Goal: Navigation & Orientation: Find specific page/section

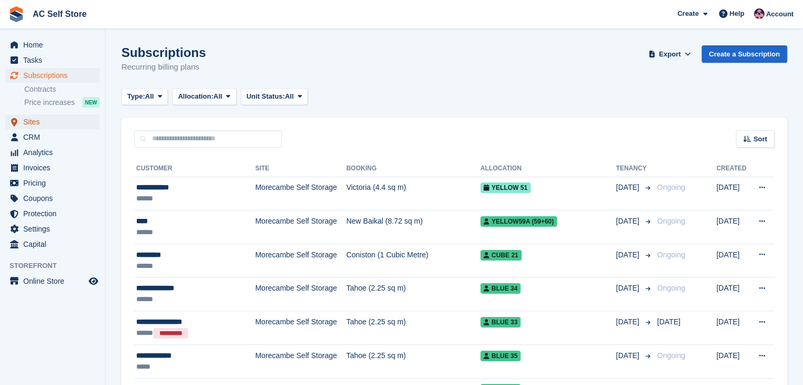
click at [44, 125] on span "Sites" at bounding box center [54, 122] width 63 height 15
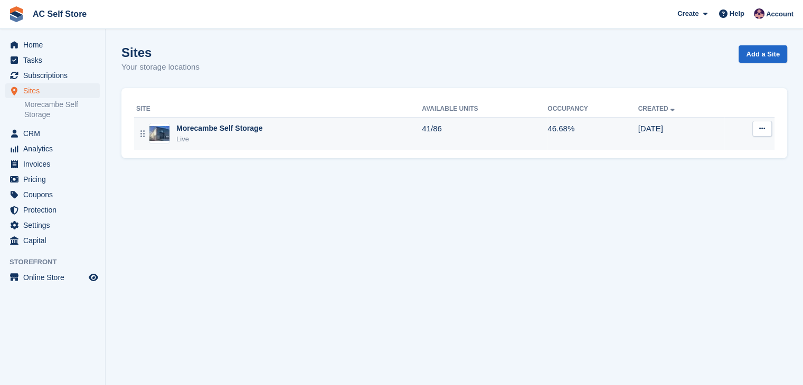
click at [222, 136] on div "Live" at bounding box center [219, 139] width 86 height 11
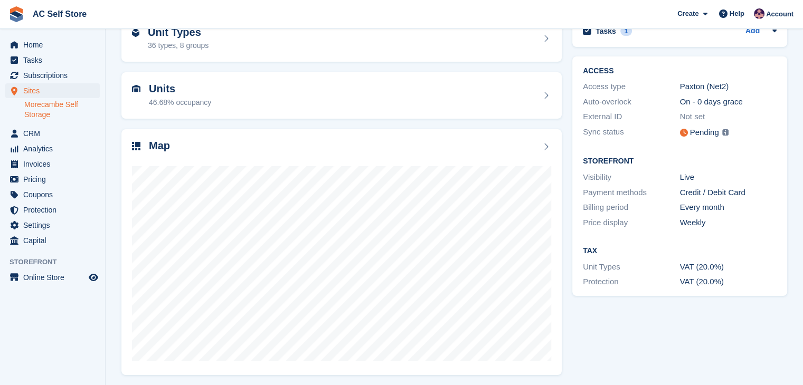
scroll to position [65, 0]
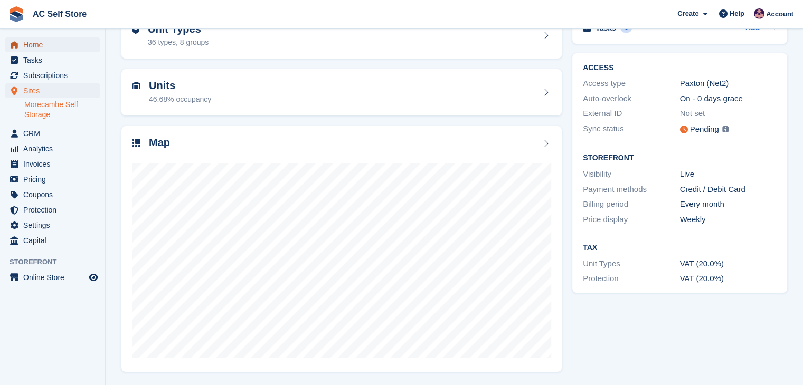
click at [52, 44] on span "Home" at bounding box center [54, 44] width 63 height 15
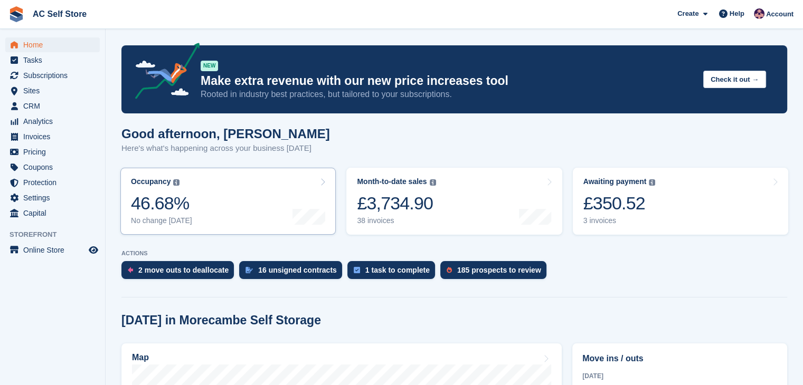
click at [160, 191] on div "Occupancy The percentage of all currently allocated units in terms of area. Inc…" at bounding box center [161, 201] width 61 height 48
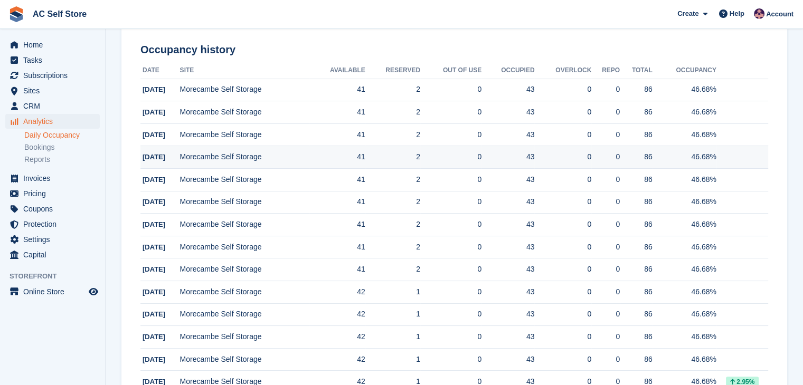
scroll to position [158, 0]
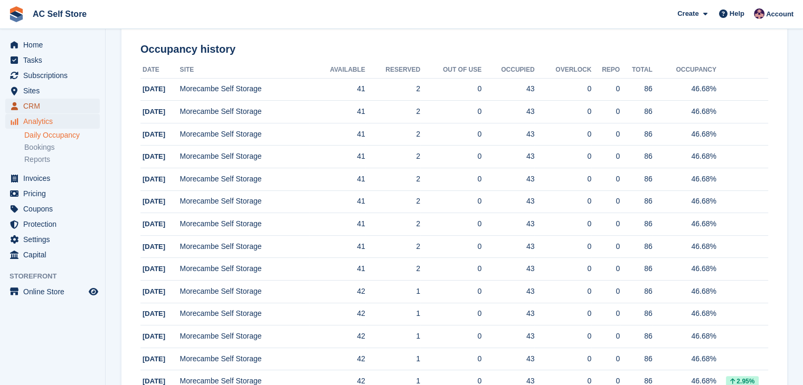
click at [57, 103] on span "CRM" at bounding box center [54, 106] width 63 height 15
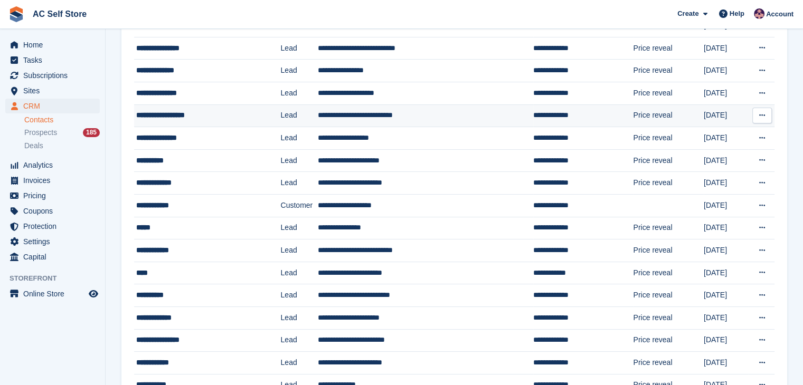
scroll to position [106, 0]
